Goal: Task Accomplishment & Management: Manage account settings

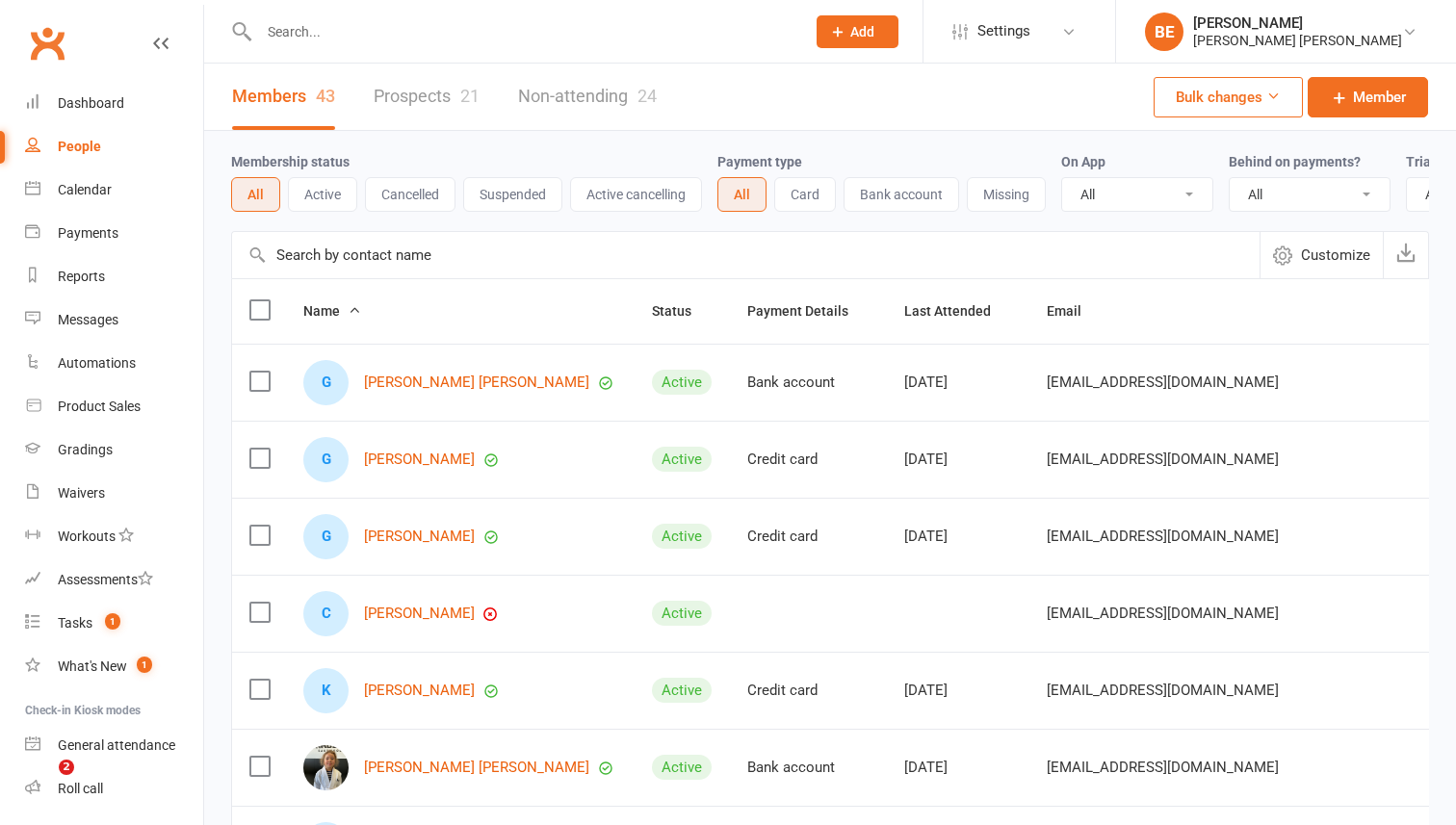
select select "50"
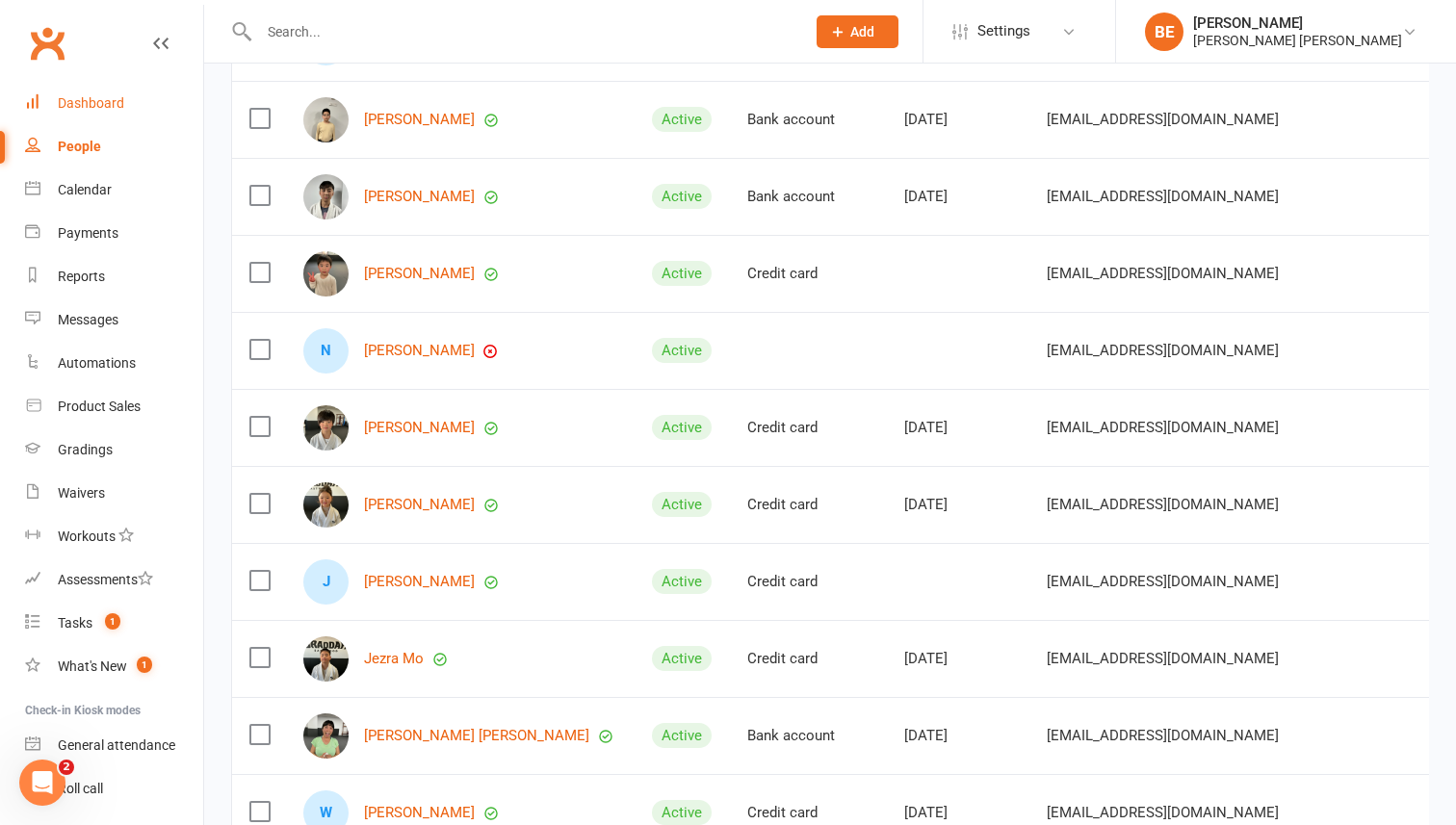
click at [78, 111] on link "Dashboard" at bounding box center [114, 104] width 178 height 43
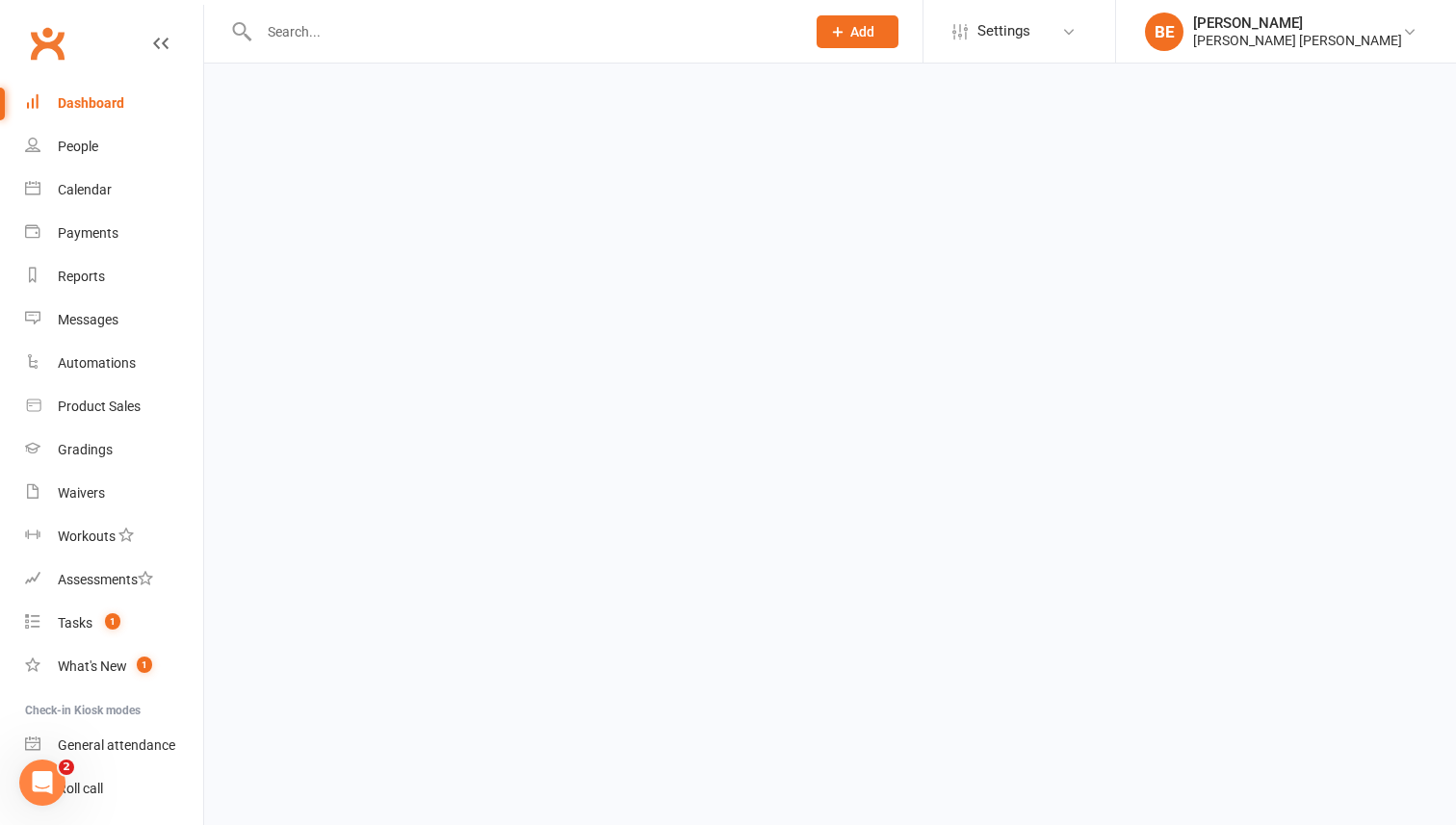
click at [88, 107] on div "Dashboard" at bounding box center [91, 103] width 66 height 16
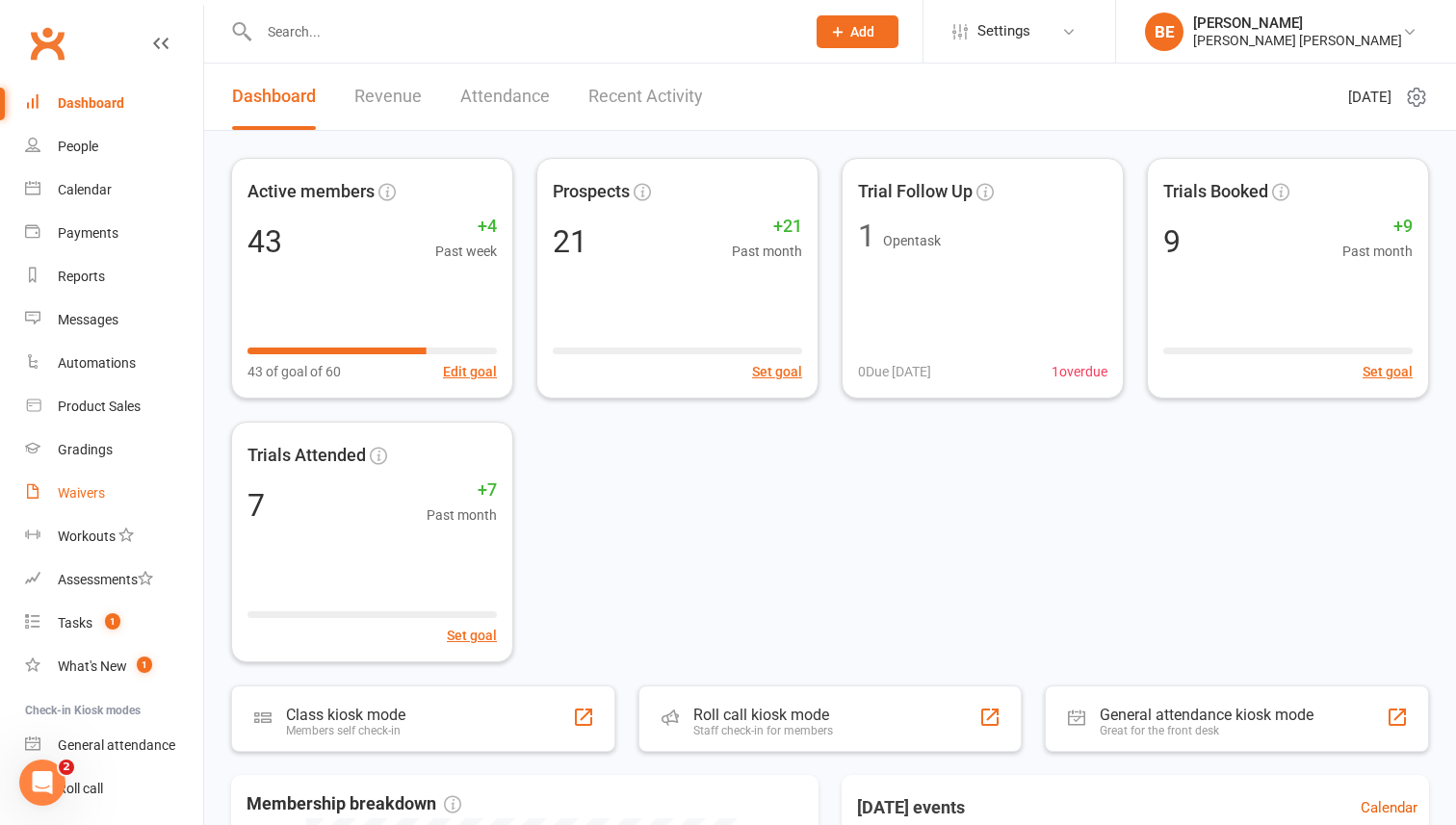
click at [86, 493] on div "Waivers" at bounding box center [81, 493] width 47 height 16
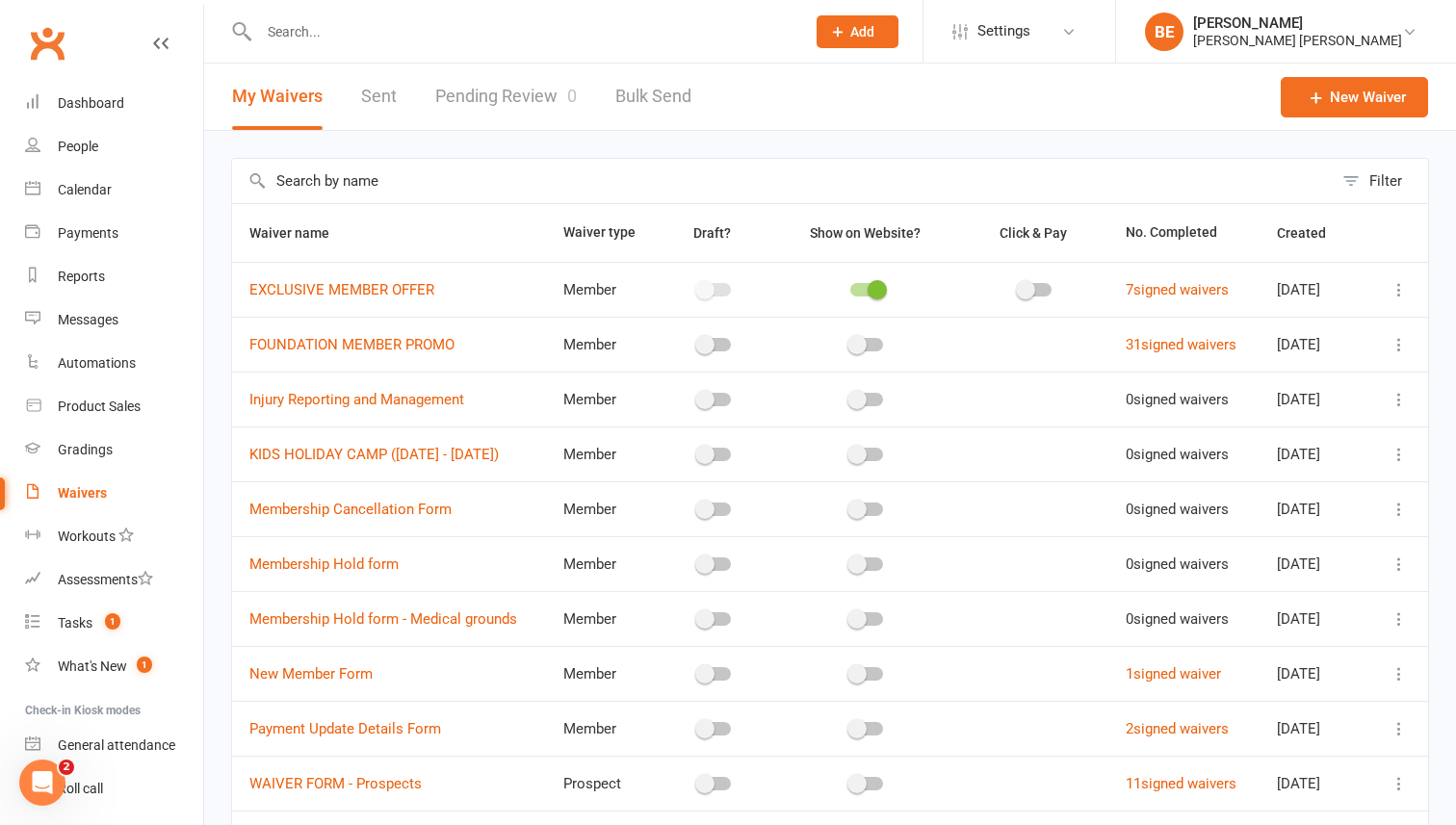
click at [484, 94] on link "Pending Review 0" at bounding box center [506, 97] width 142 height 66
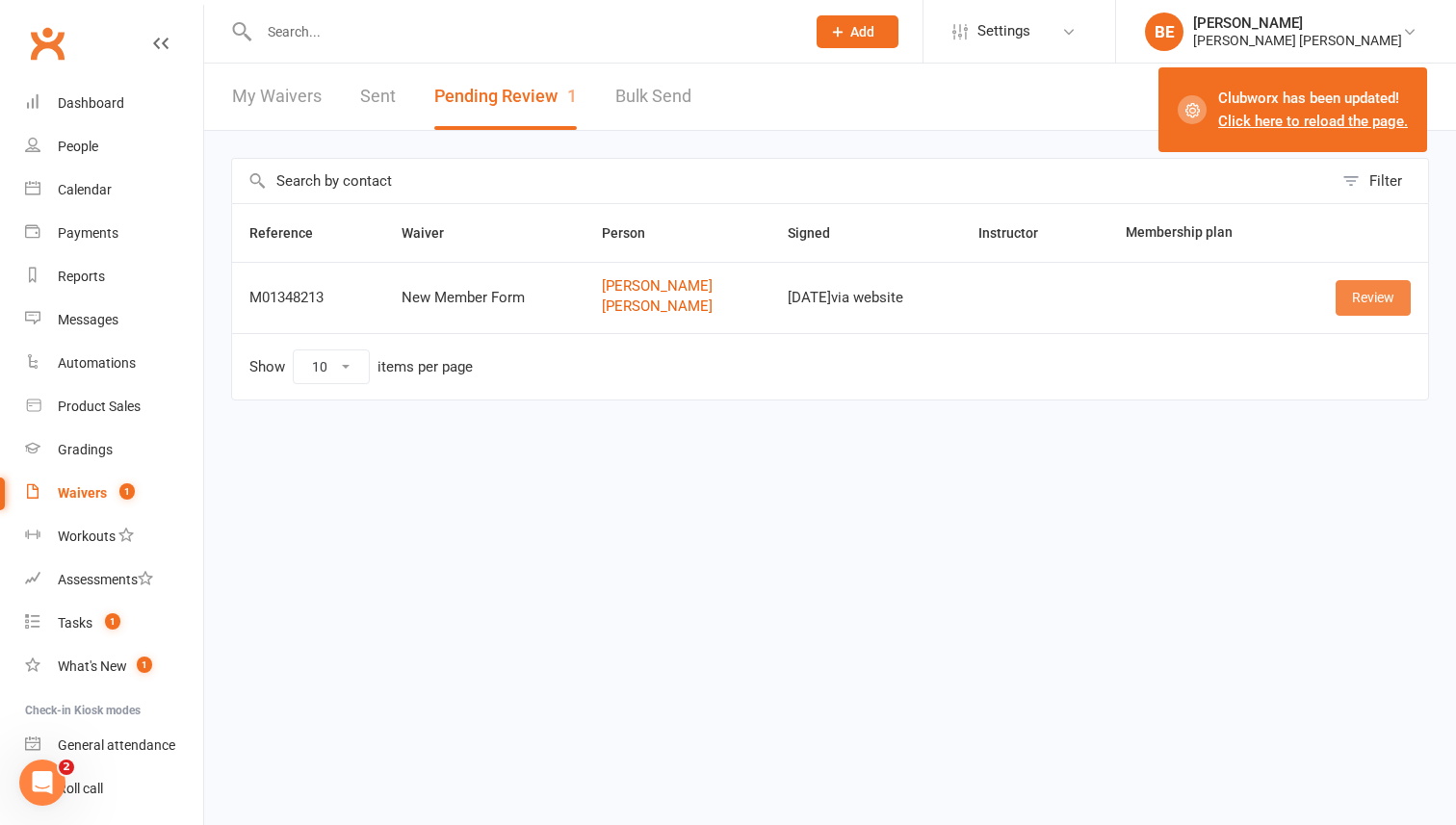
click at [1369, 301] on link "Review" at bounding box center [1373, 297] width 75 height 34
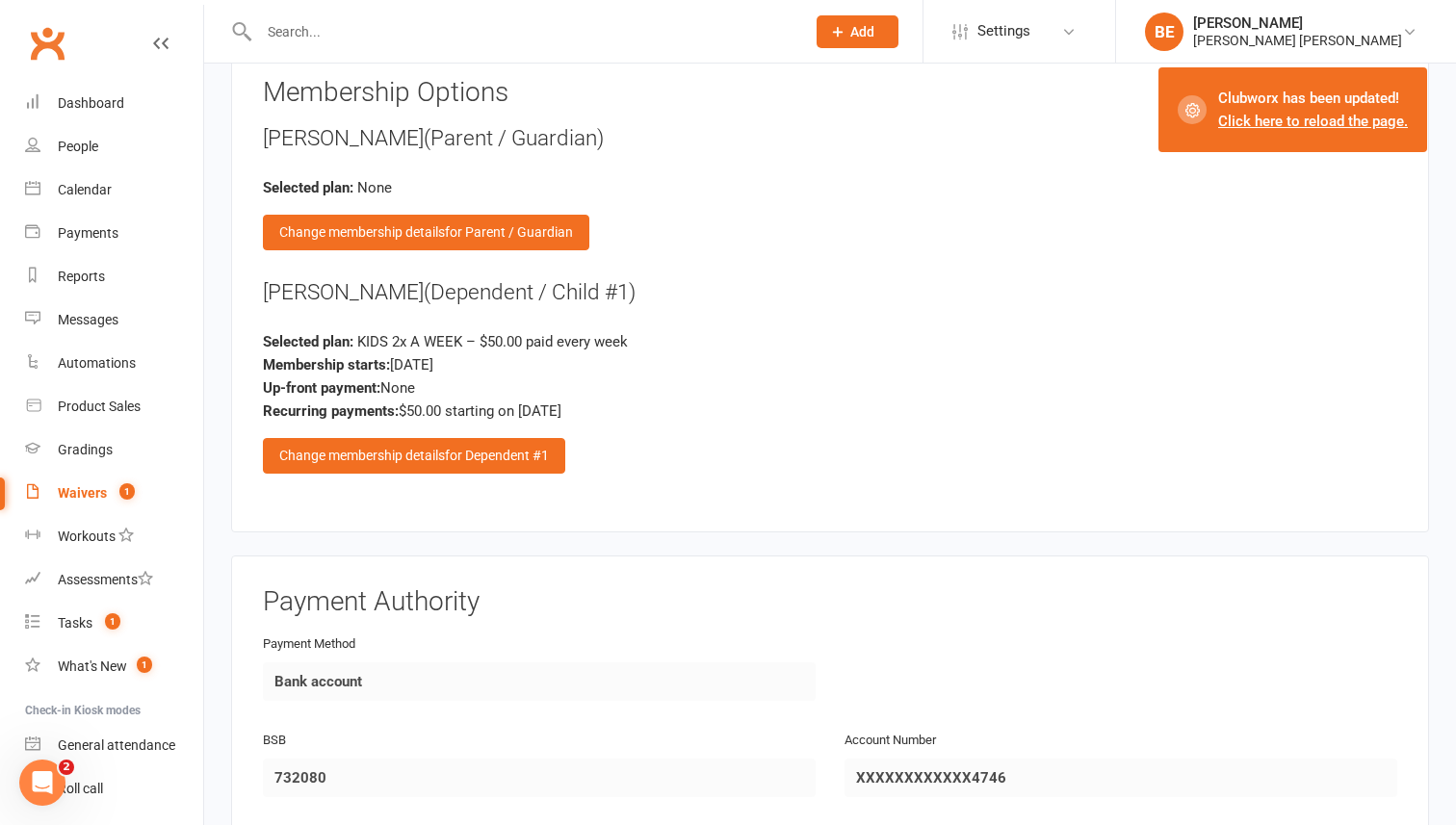
scroll to position [1636, 0]
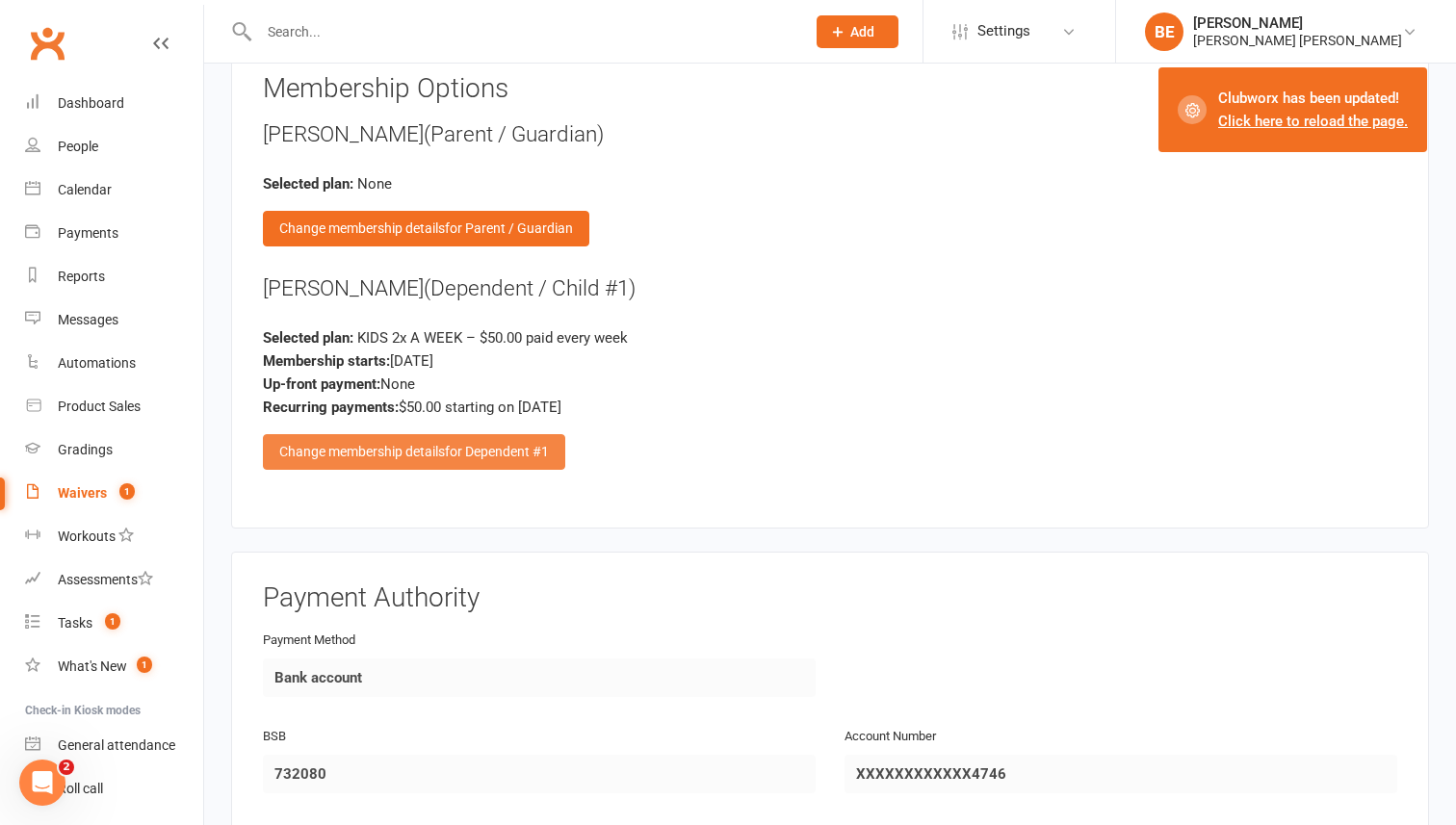
click at [426, 440] on div "Change membership details for Dependent #1" at bounding box center [414, 451] width 302 height 34
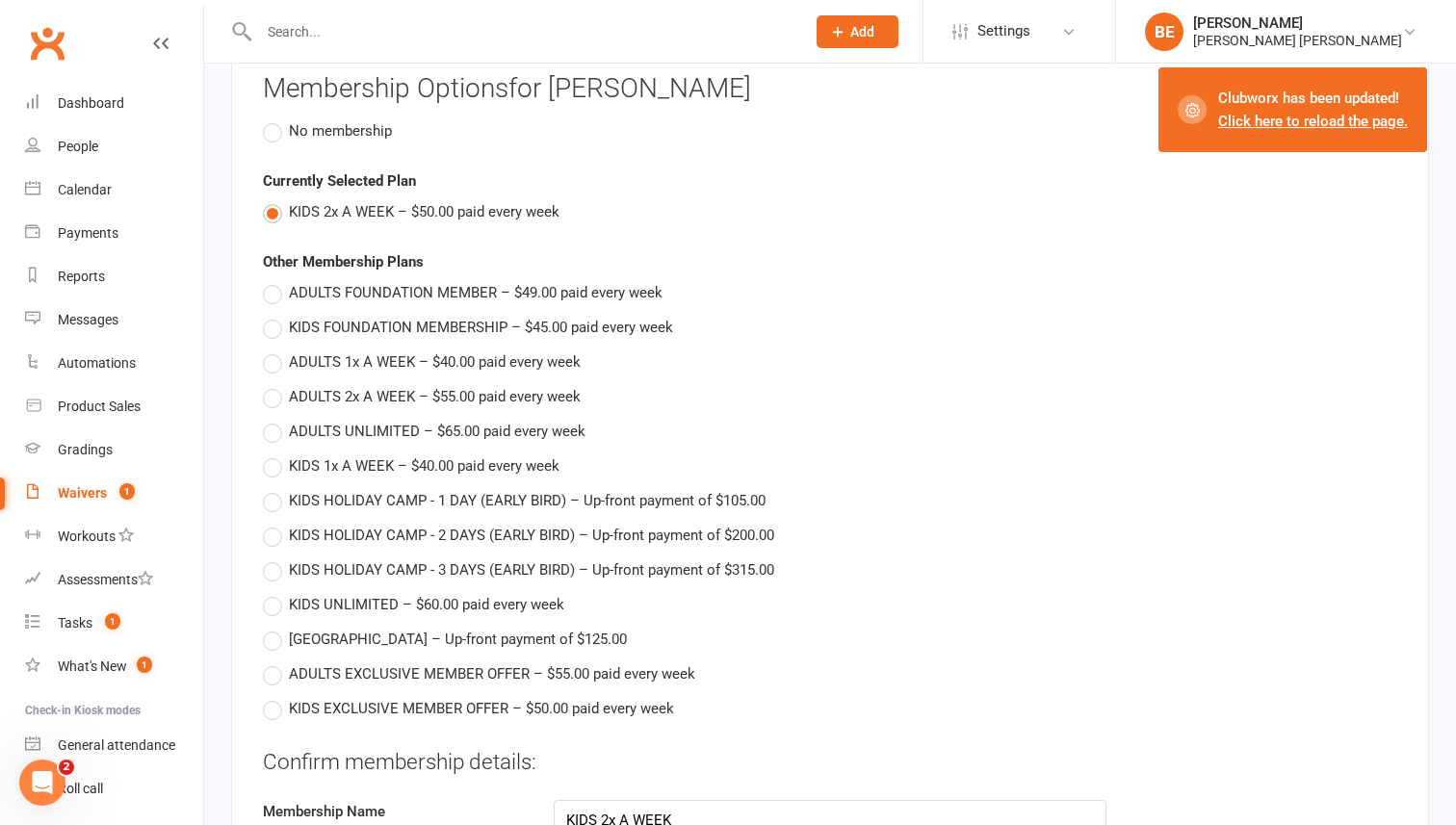
click at [271, 704] on label "KIDS EXCLUSIVE MEMBER OFFER – $50.00 paid every week" at bounding box center [468, 709] width 411 height 23
click at [271, 697] on input "KIDS EXCLUSIVE MEMBER OFFER – $50.00 paid every week" at bounding box center [269, 697] width 13 height 0
type input "KIDS EXCLUSIVE MEMBER OFFER"
type input "50"
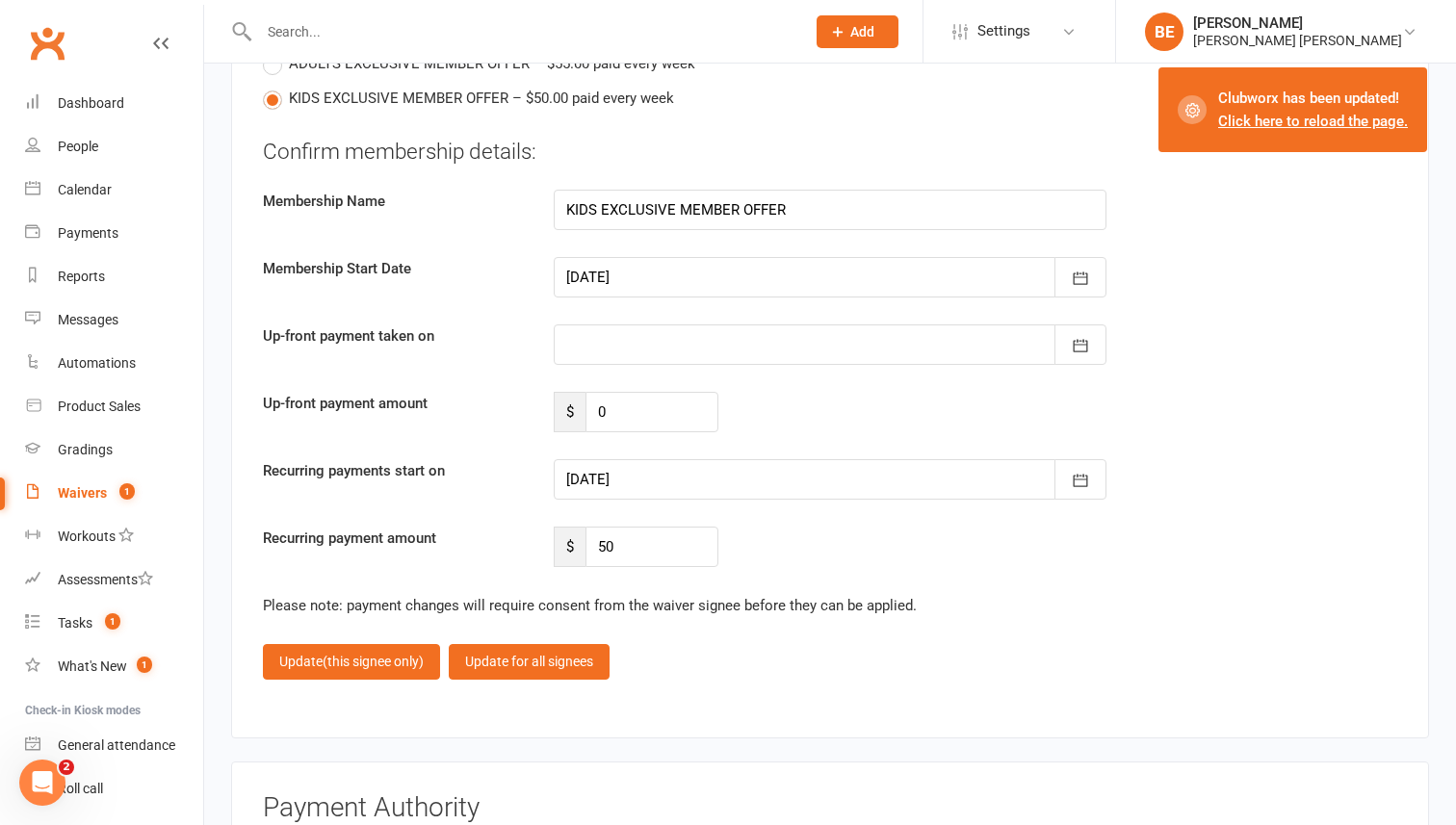
scroll to position [2248, 0]
click at [1077, 482] on icon "button" at bounding box center [1081, 479] width 20 height 20
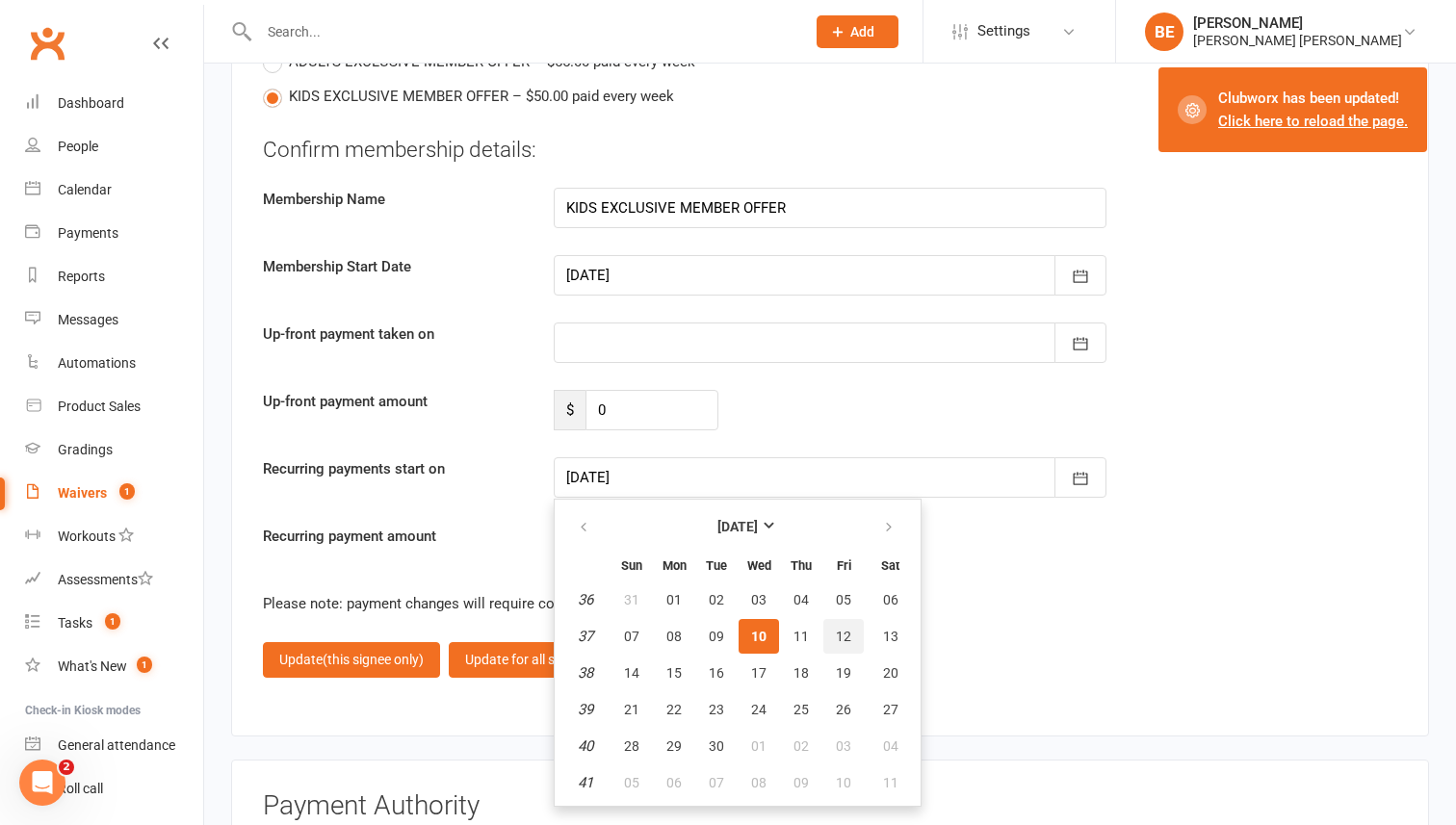
click at [837, 630] on span "12" at bounding box center [844, 636] width 16 height 16
type input "[DATE]"
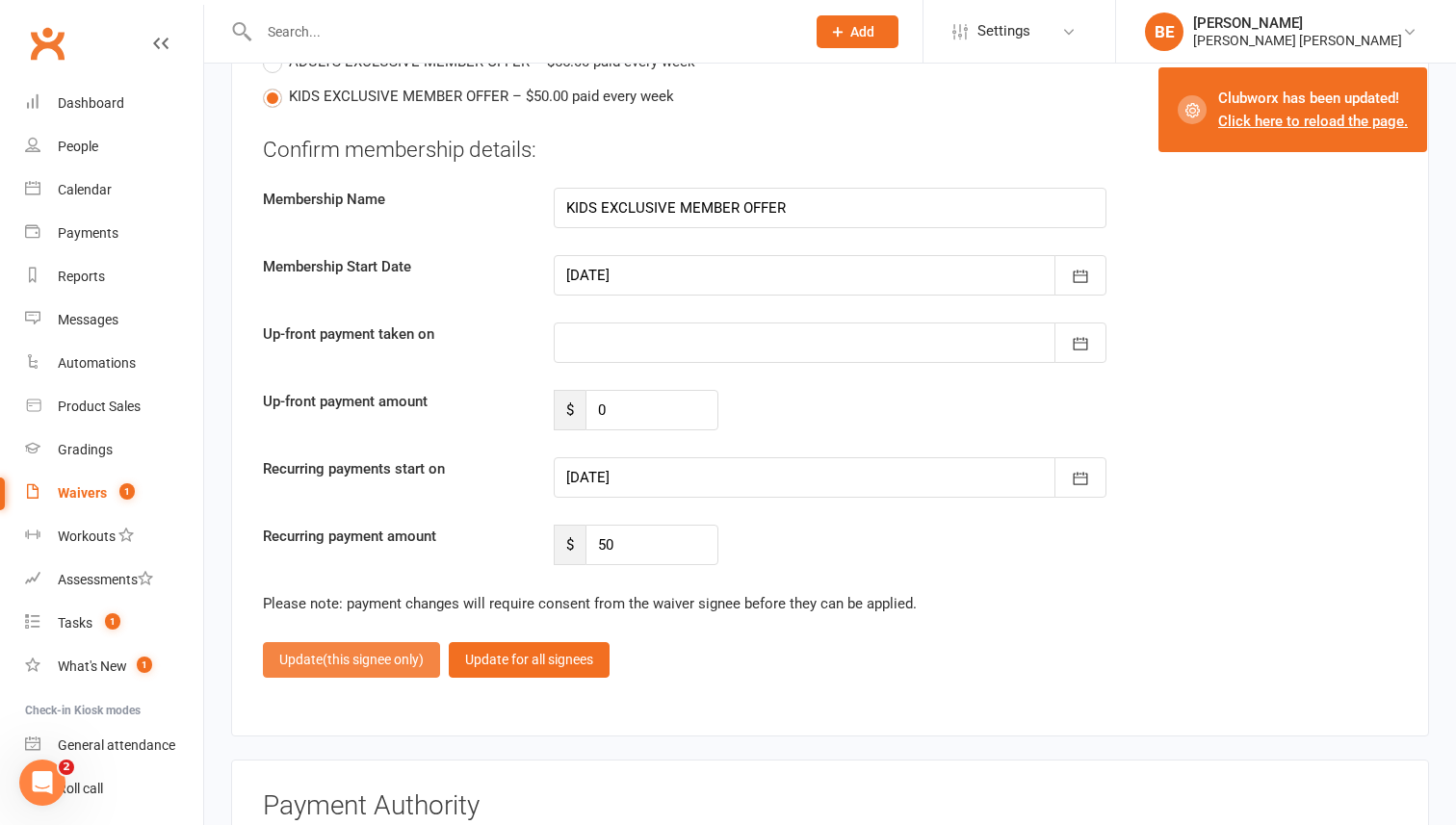
click at [332, 660] on span "(this signee only)" at bounding box center [373, 660] width 101 height 16
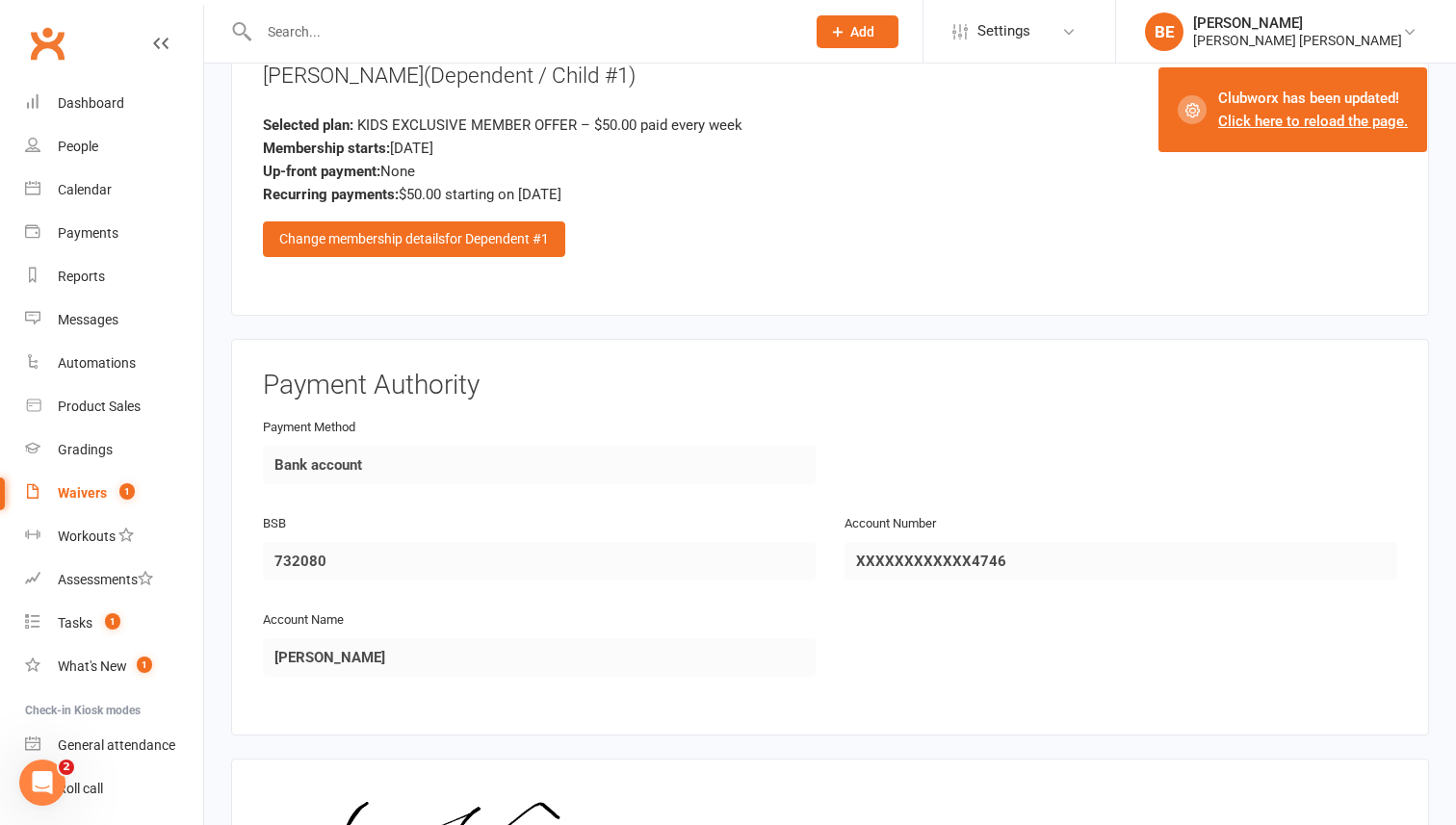
scroll to position [2140, 0]
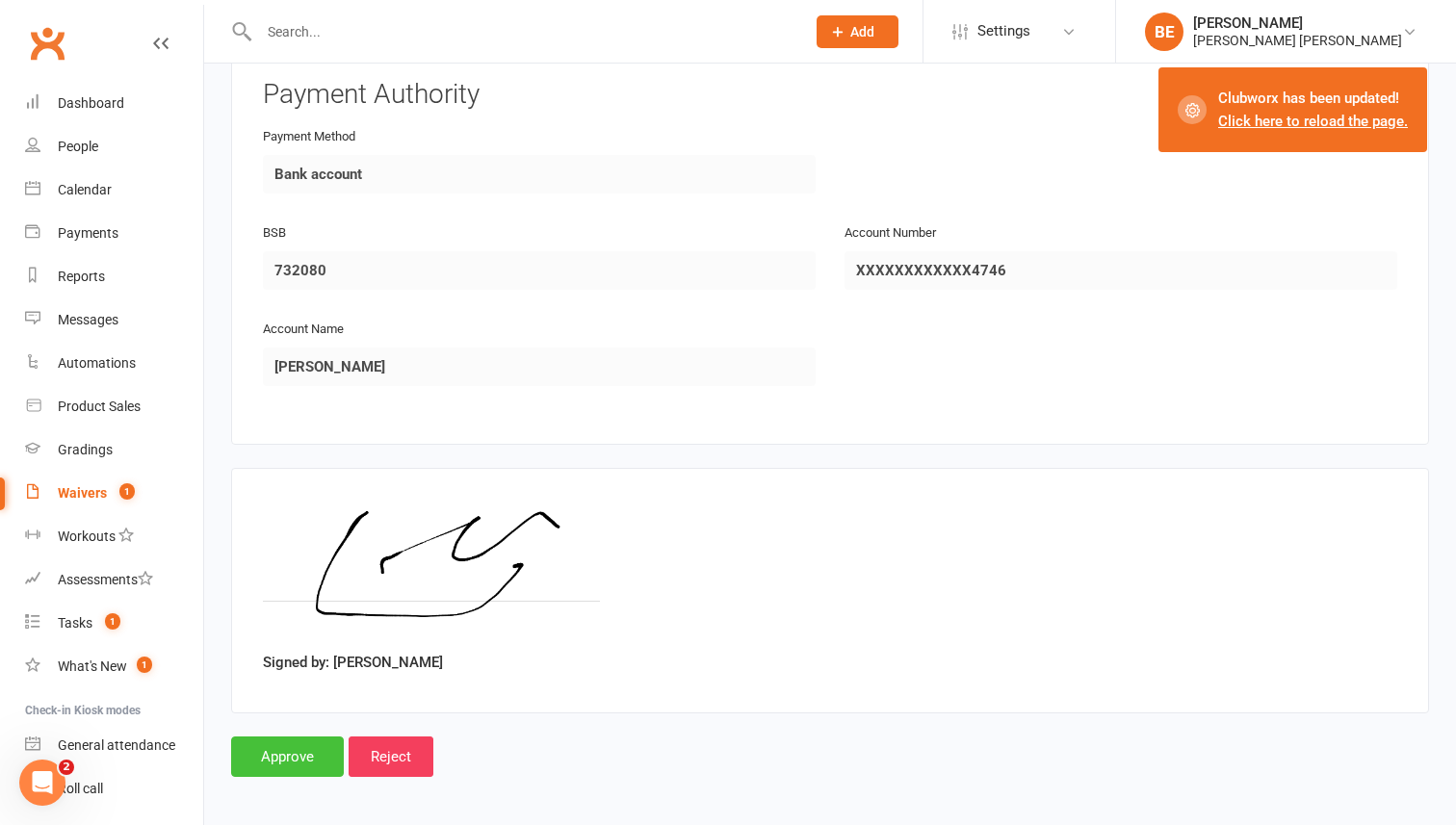
click at [273, 749] on input "Approve" at bounding box center [287, 756] width 112 height 40
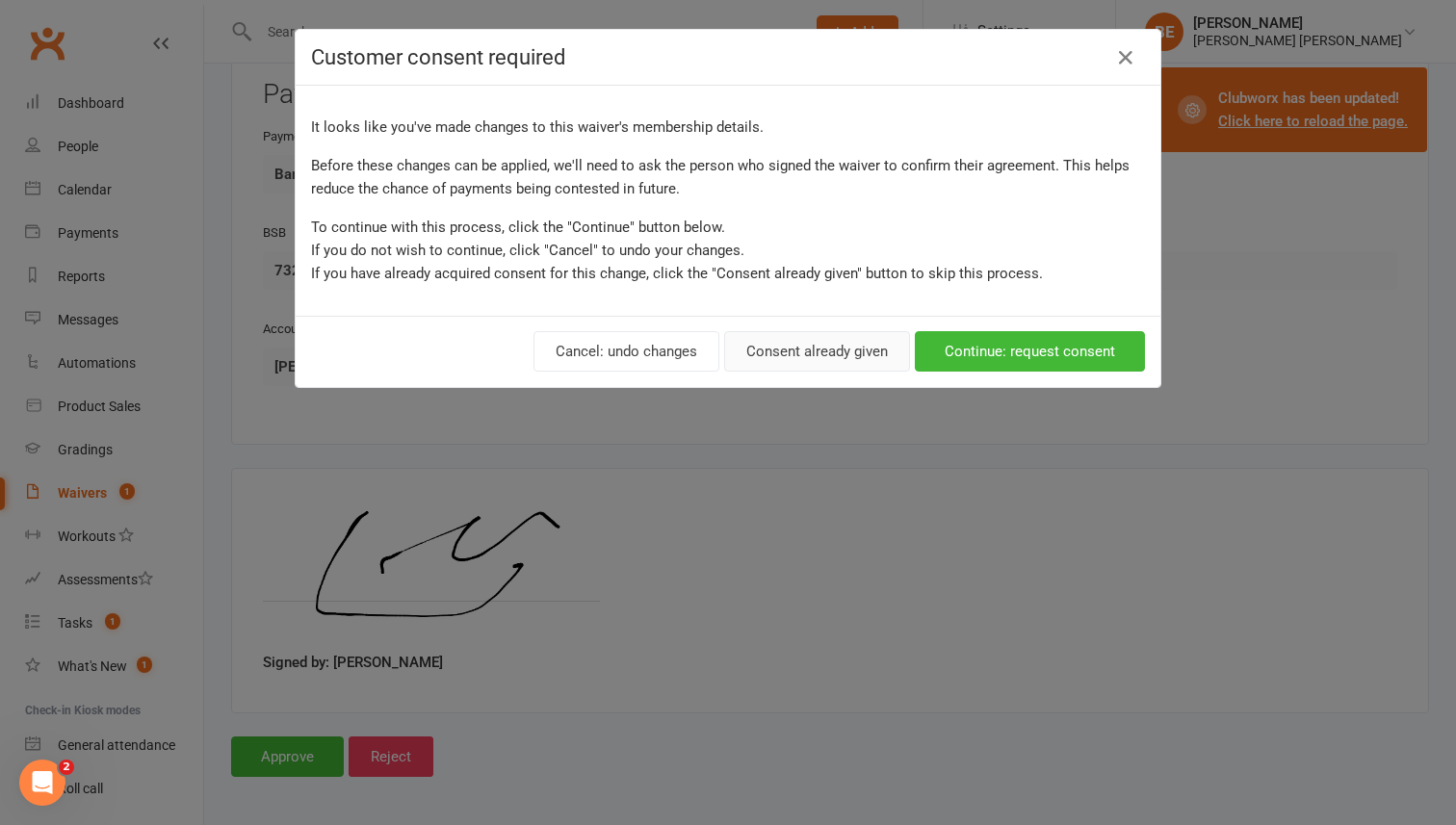
click at [837, 352] on button "Consent already given" at bounding box center [816, 351] width 186 height 40
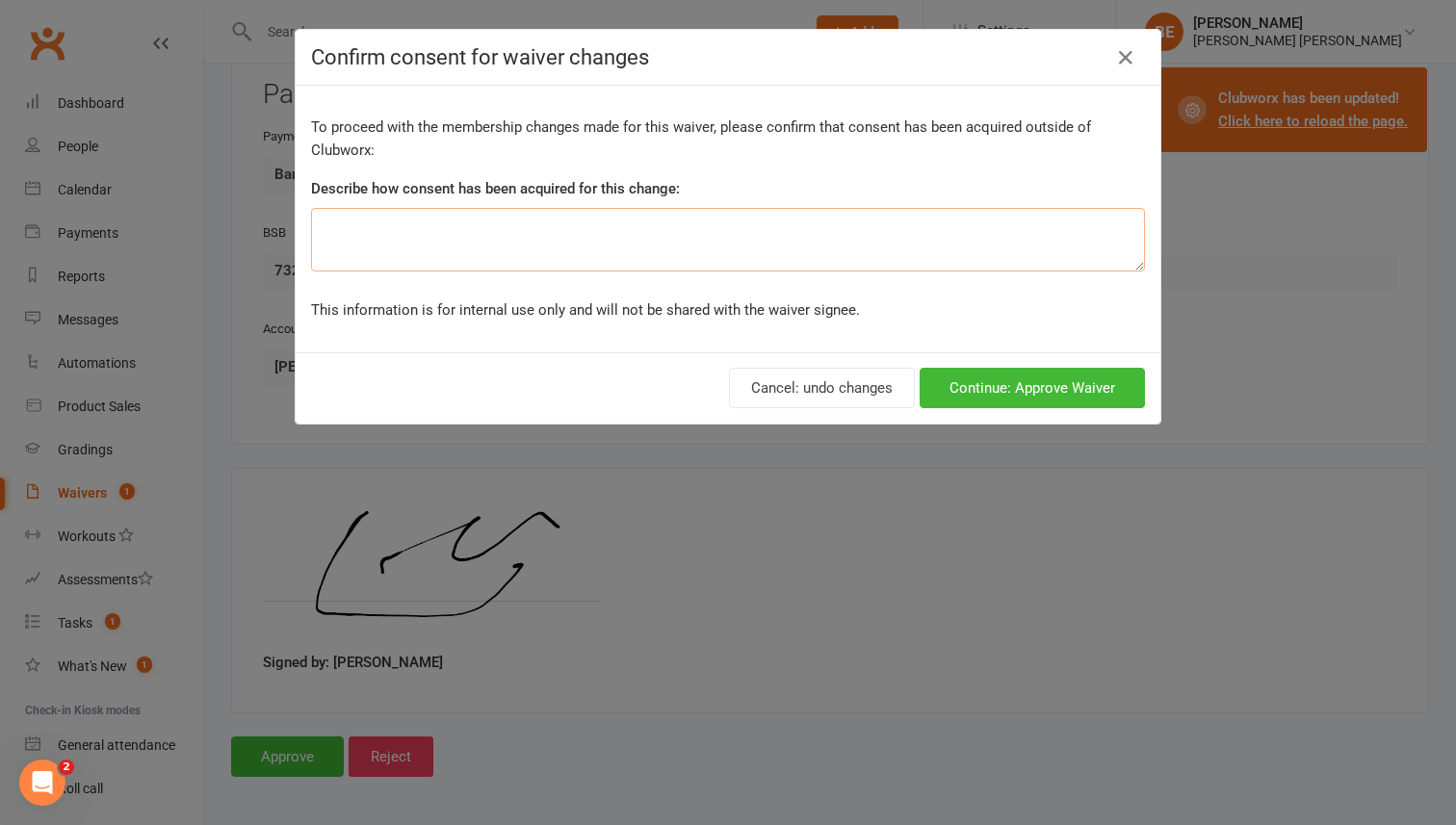
click at [777, 238] on textarea at bounding box center [728, 239] width 834 height 64
type textarea "In person."
click at [1044, 386] on button "Continue: Approve Waiver" at bounding box center [1032, 387] width 225 height 40
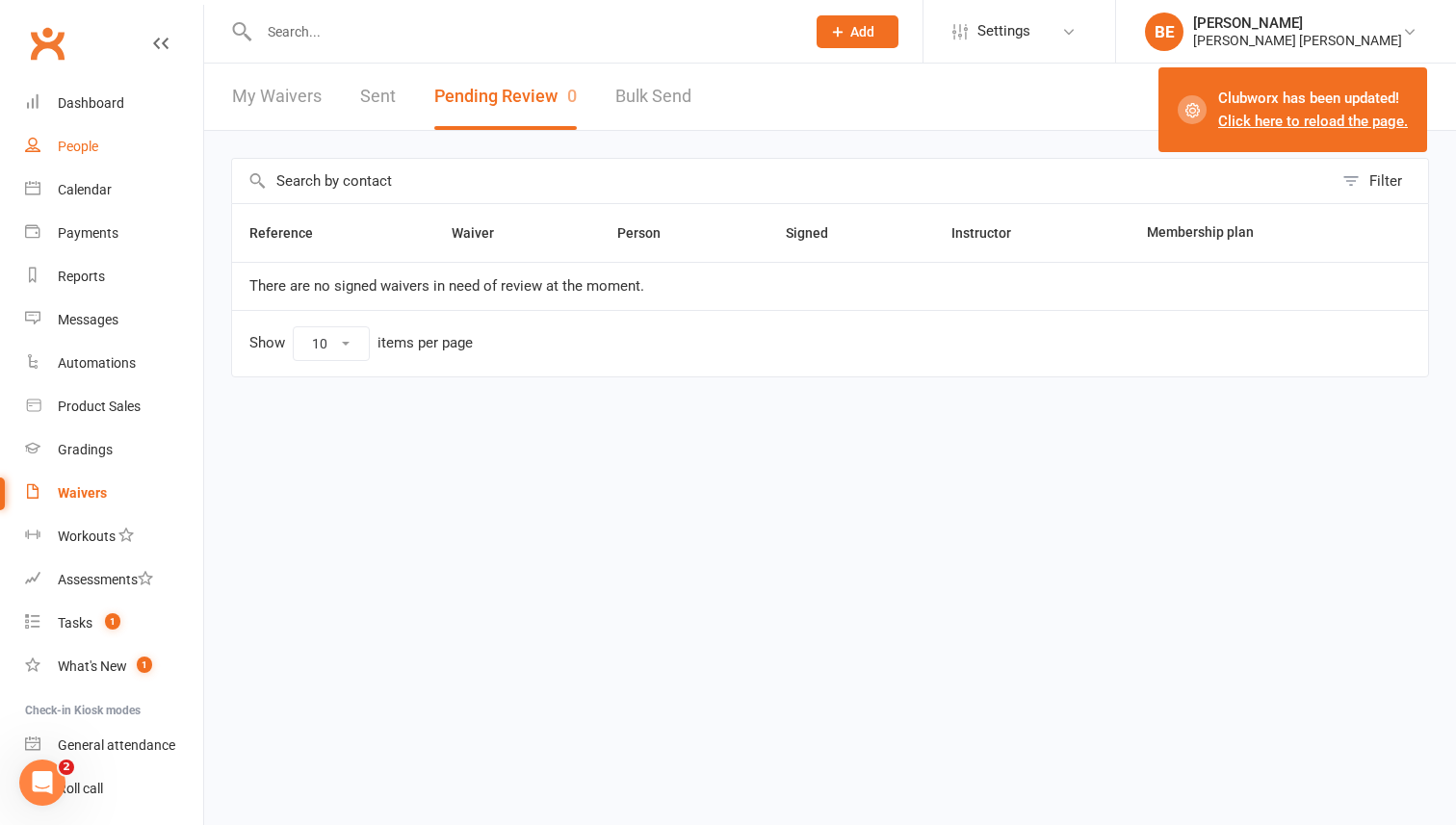
click at [85, 151] on div "People" at bounding box center [77, 147] width 40 height 16
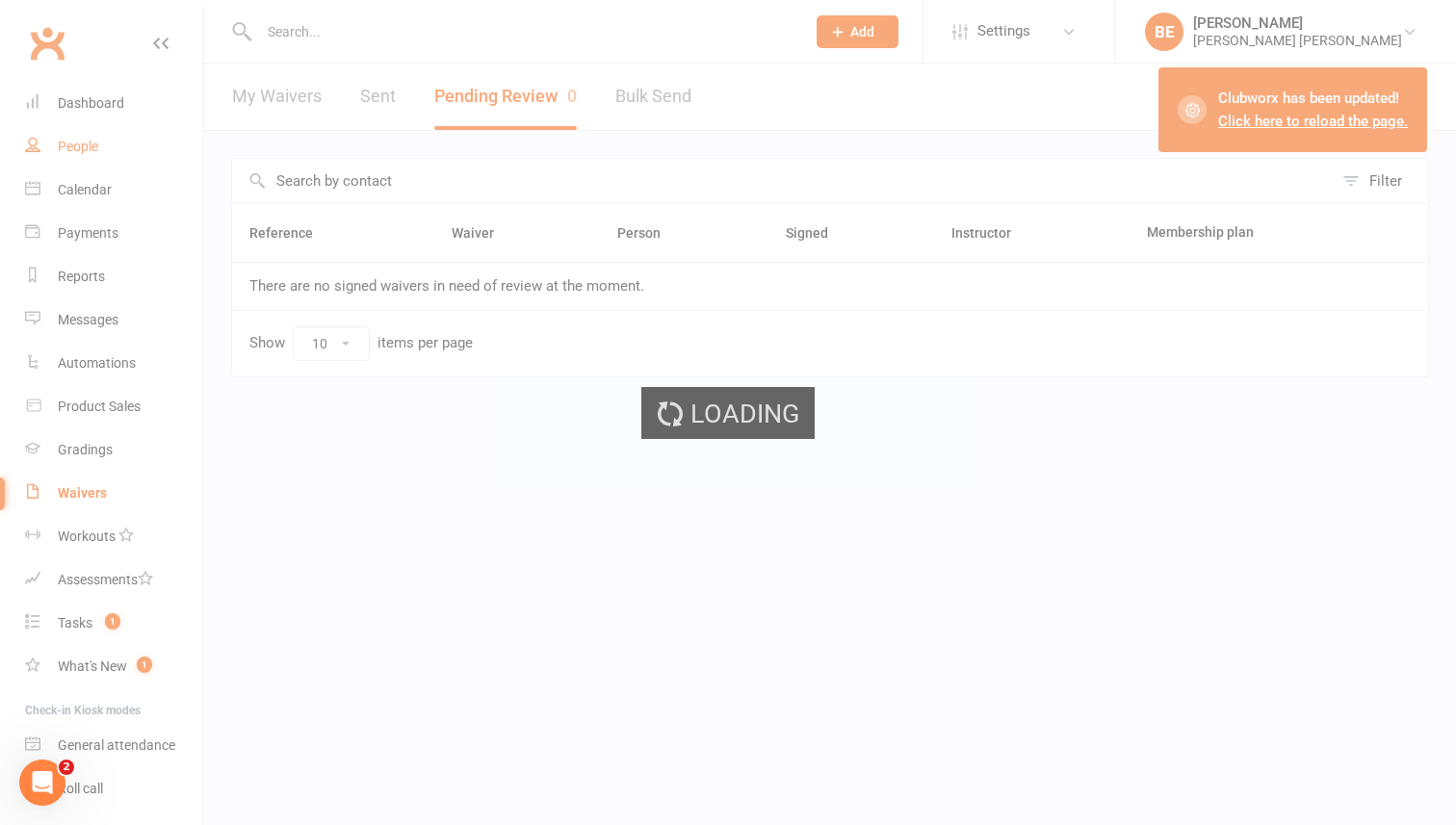
select select "50"
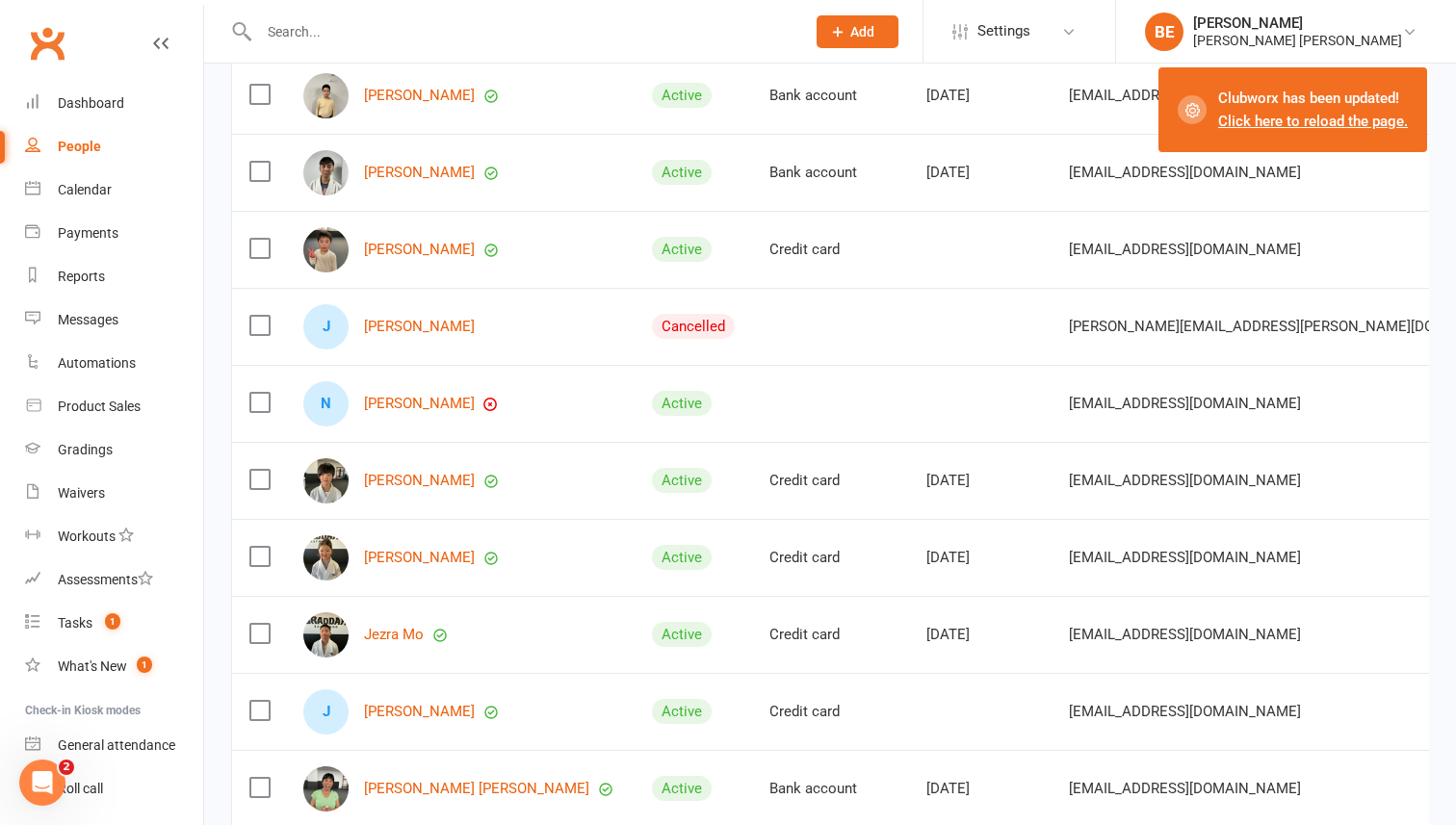
scroll to position [1344, 0]
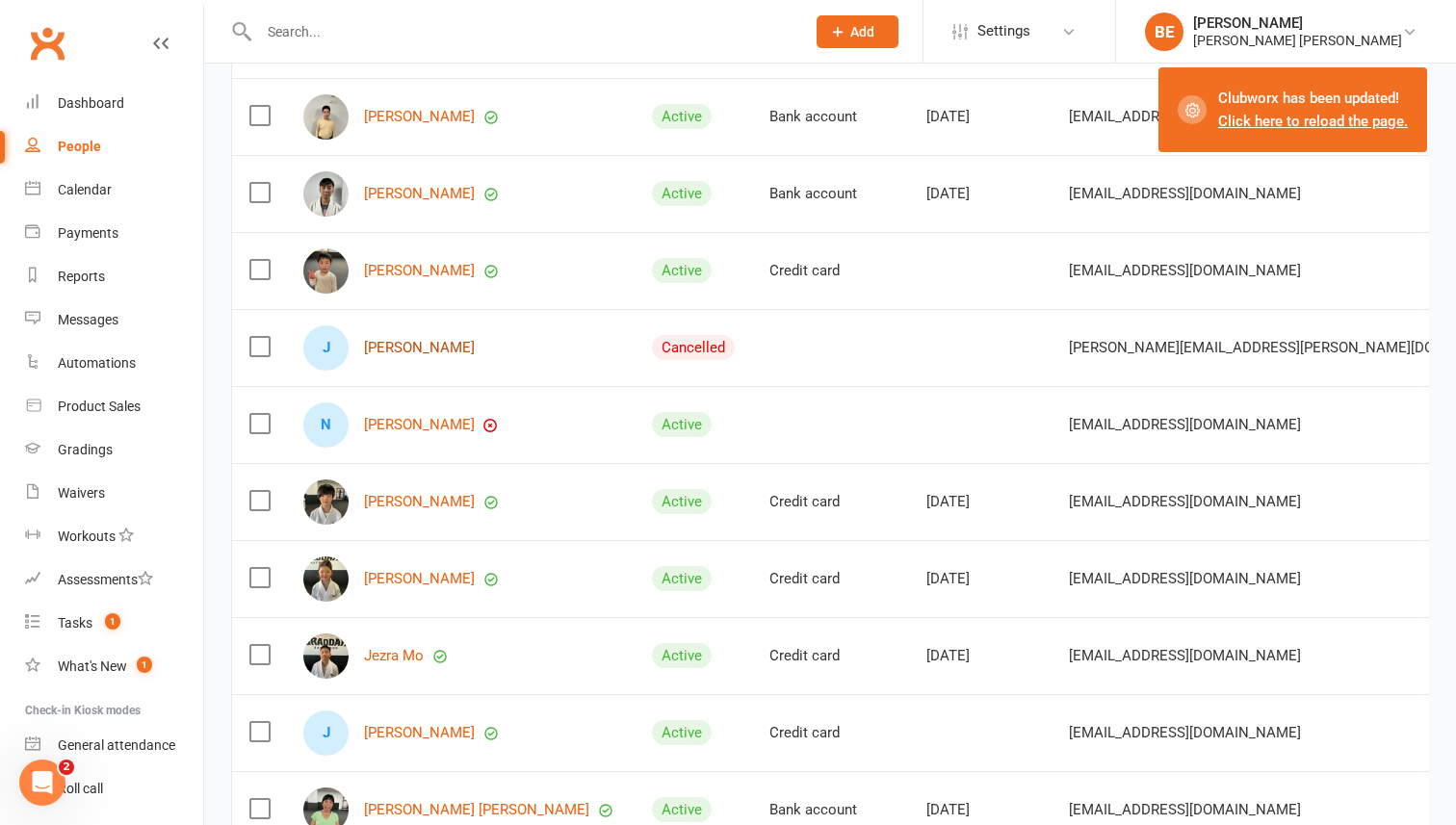
click at [376, 351] on link "[PERSON_NAME]" at bounding box center [419, 348] width 110 height 17
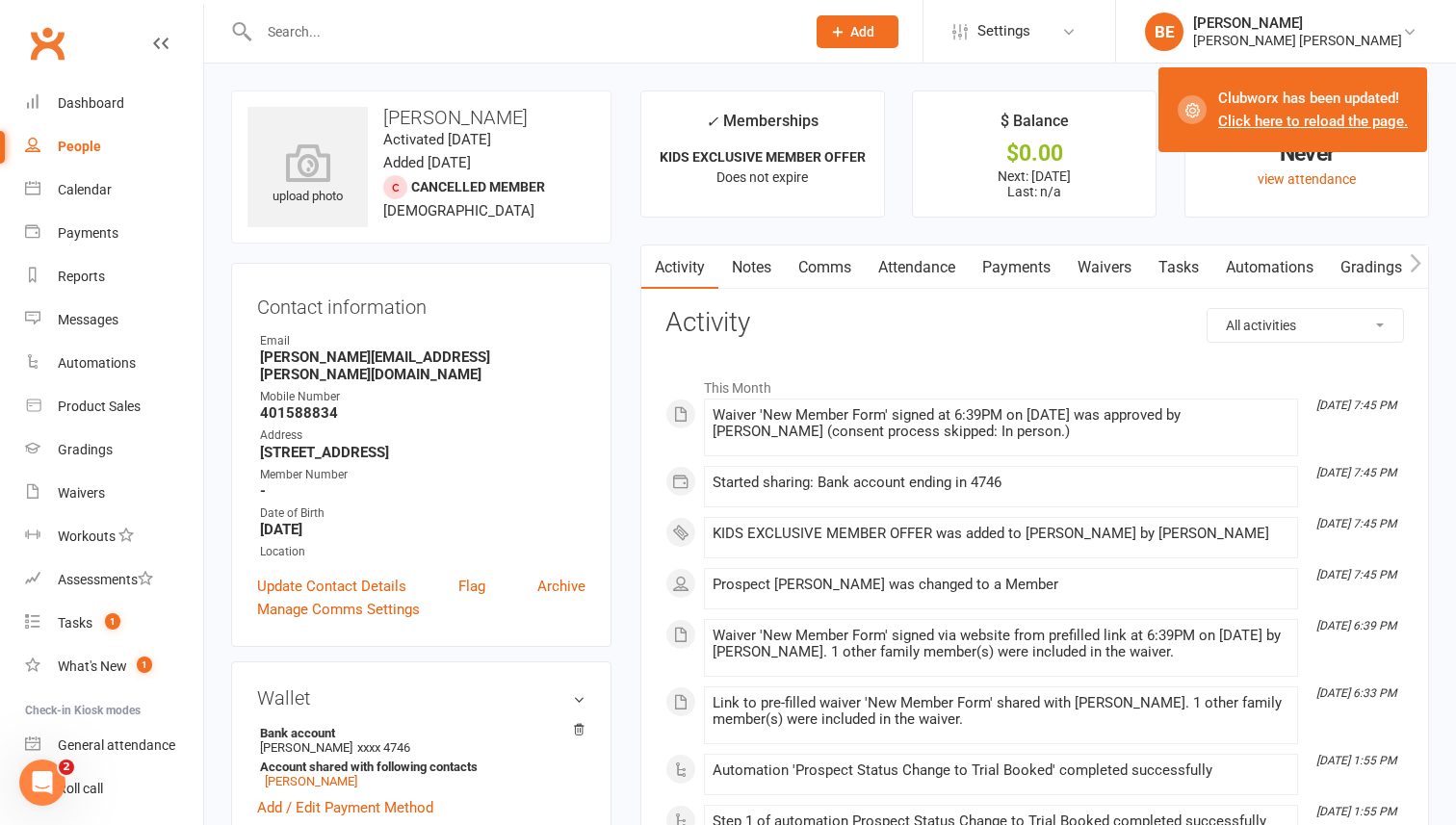
click at [1025, 259] on link "Payments" at bounding box center [1016, 267] width 95 height 44
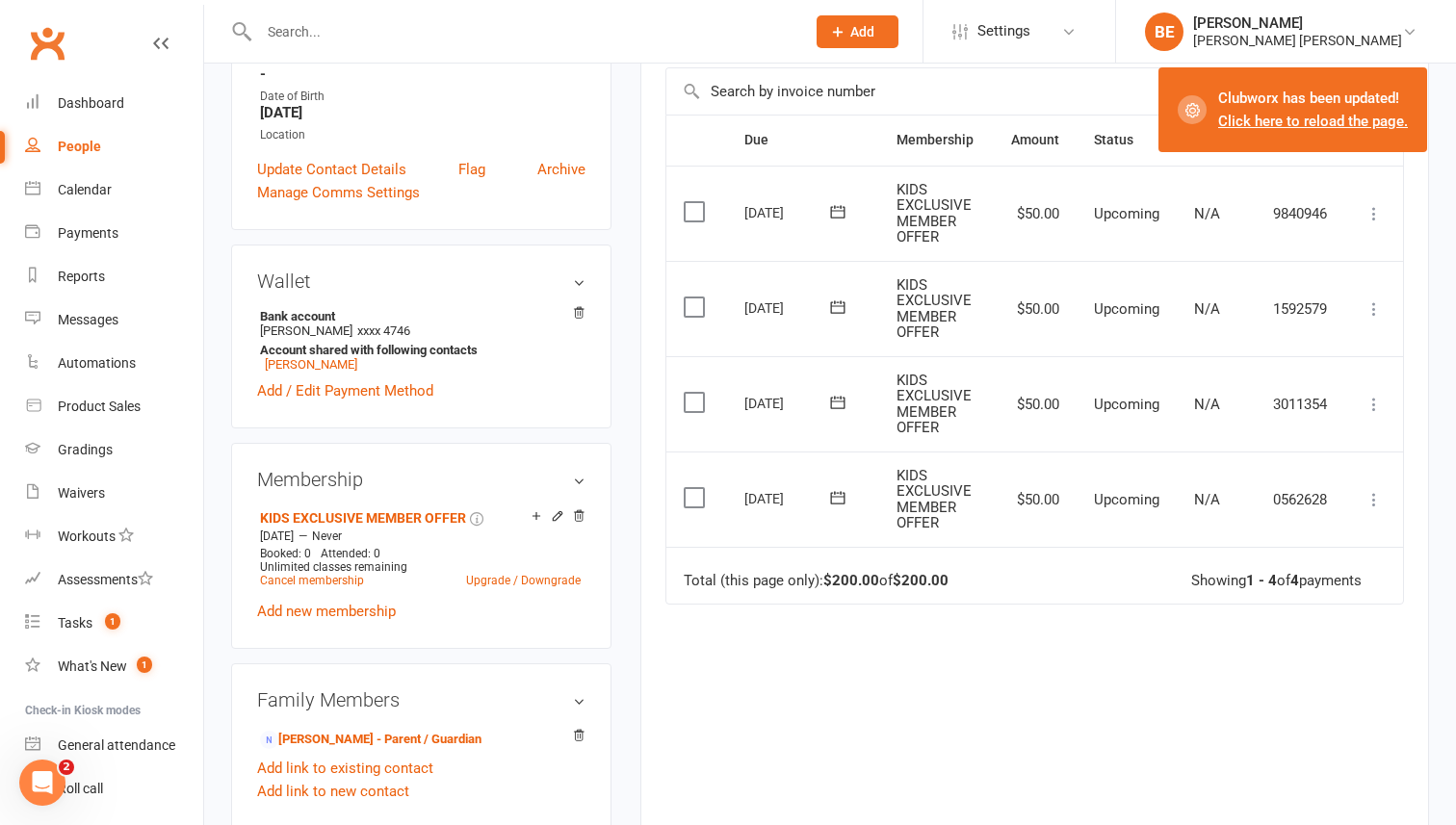
scroll to position [198, 0]
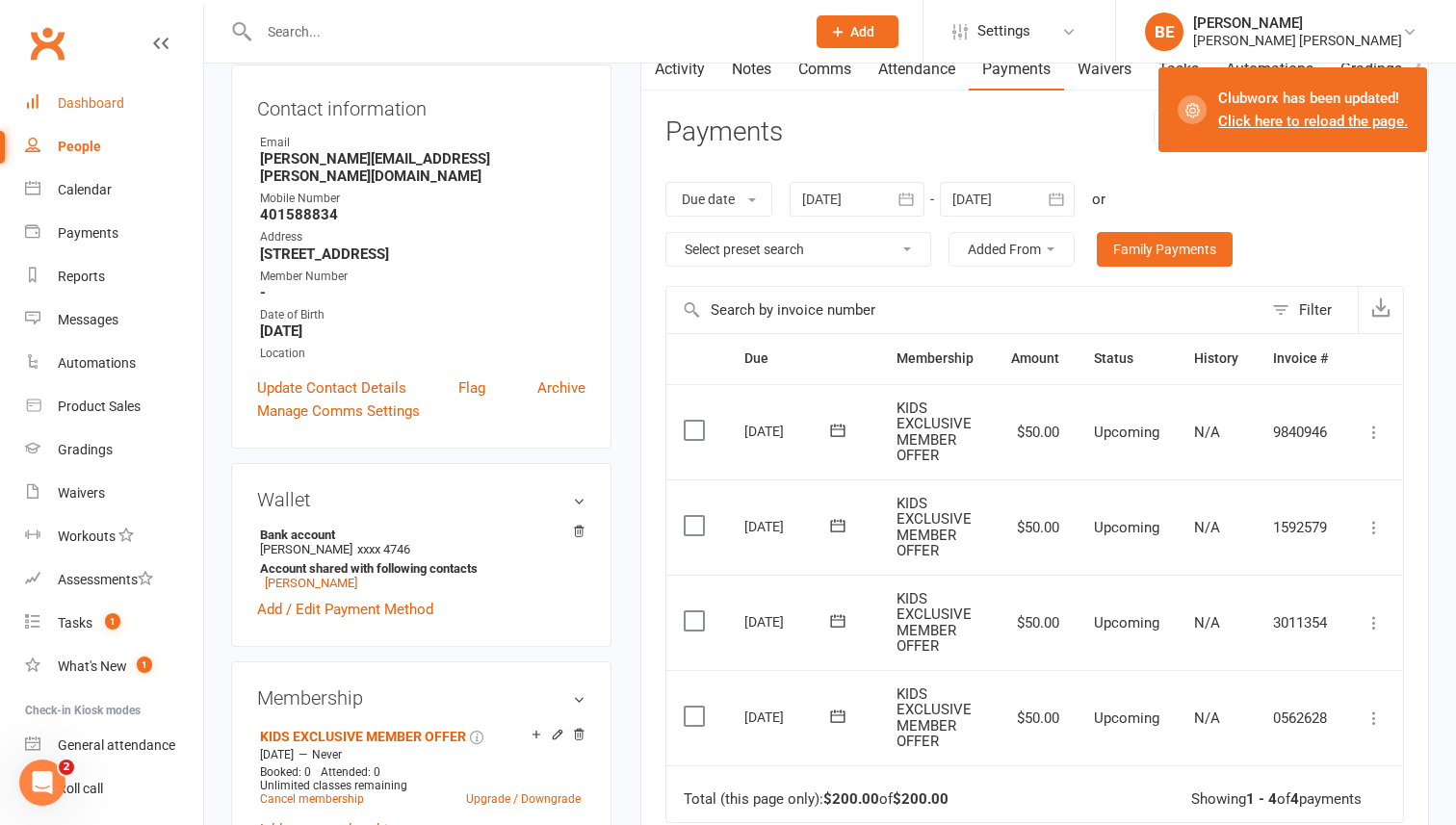
click at [70, 106] on div "Dashboard" at bounding box center [91, 103] width 66 height 16
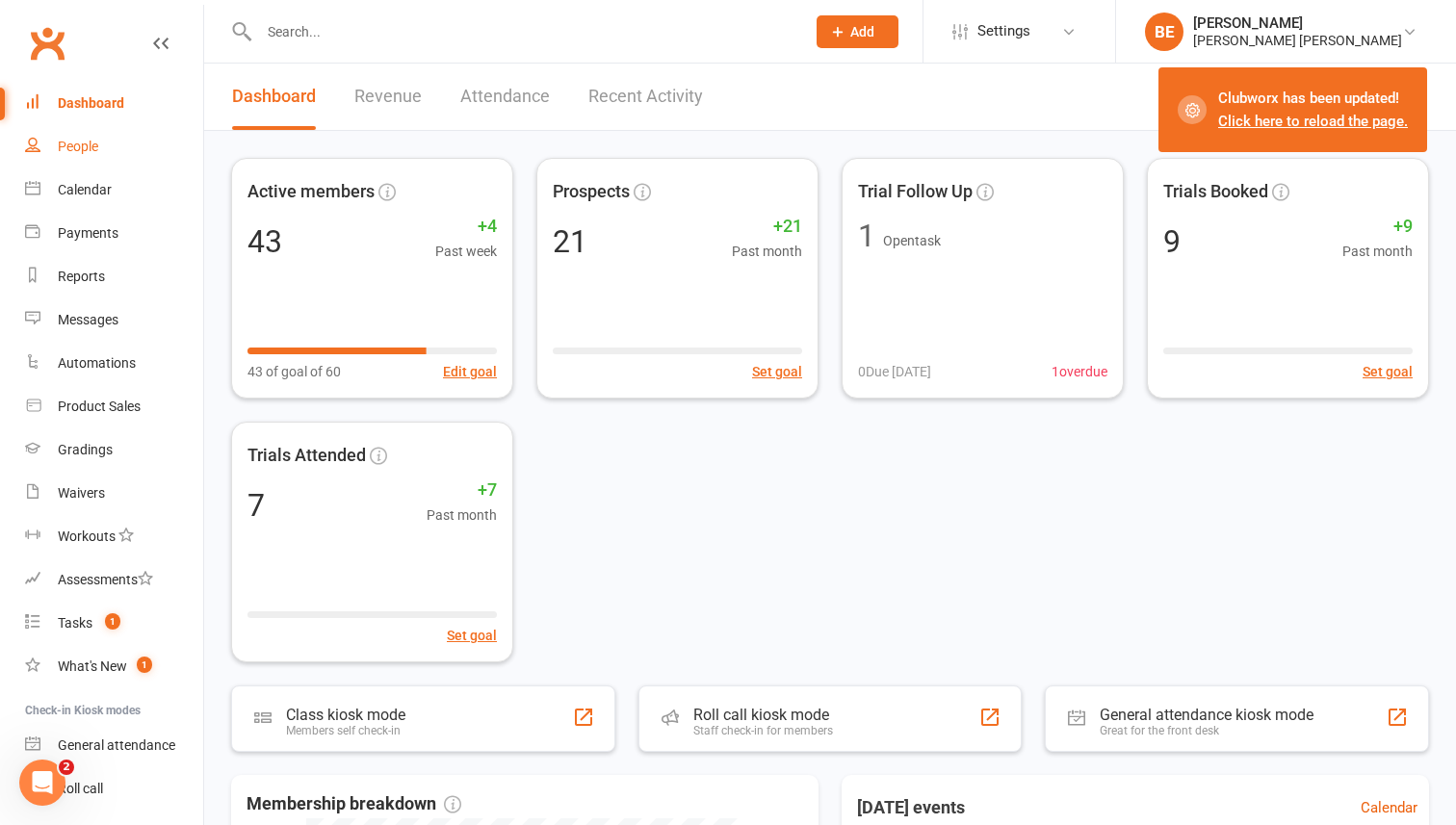
click at [79, 143] on div "People" at bounding box center [77, 147] width 40 height 16
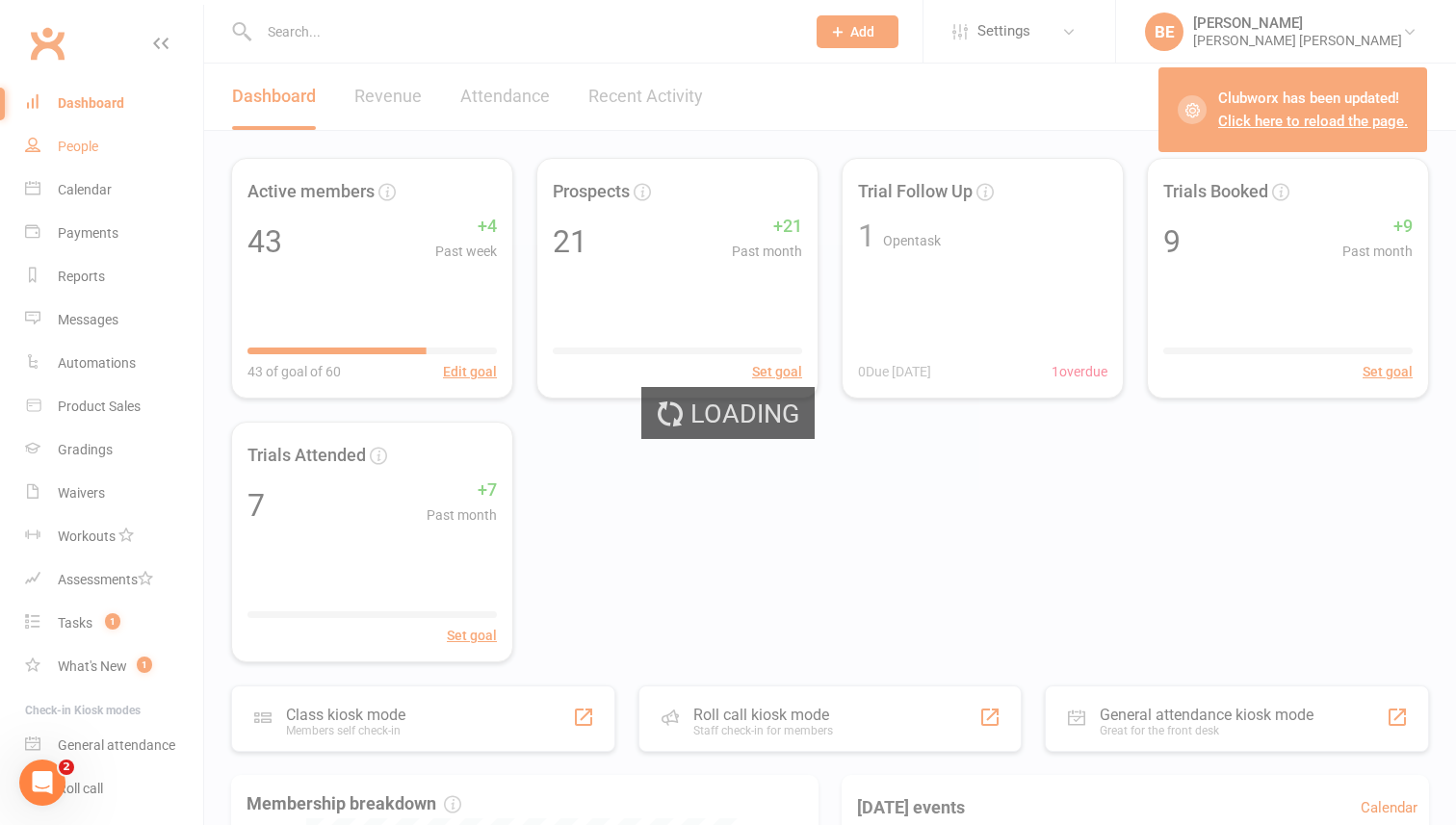
select select "50"
